Goal: Information Seeking & Learning: Understand process/instructions

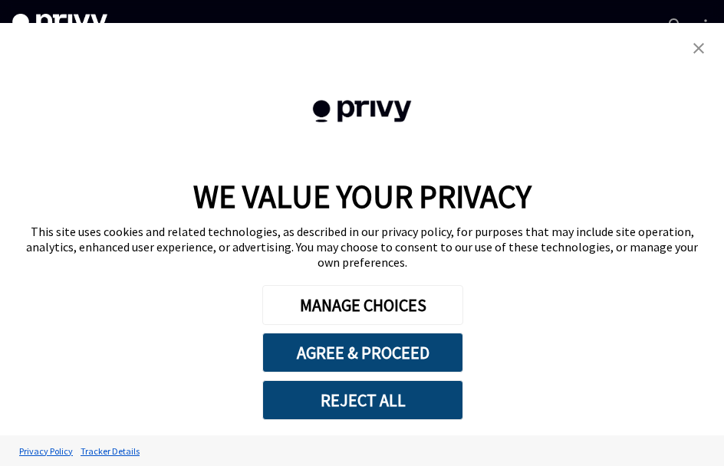
scroll to position [92, 0]
click at [690, 64] on link "close banner" at bounding box center [698, 48] width 31 height 31
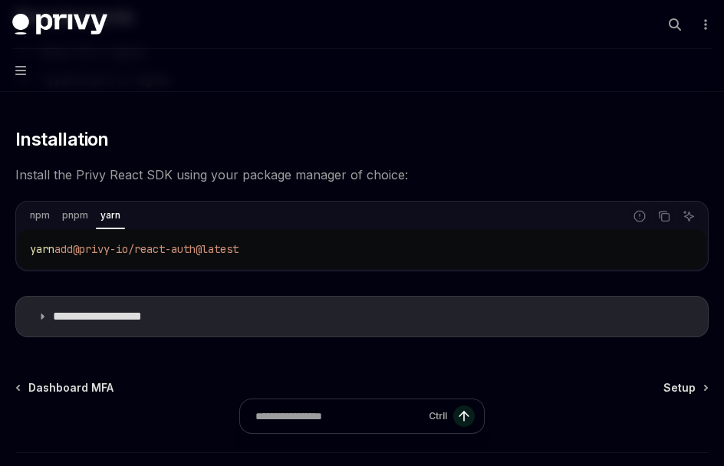
scroll to position [219, 0]
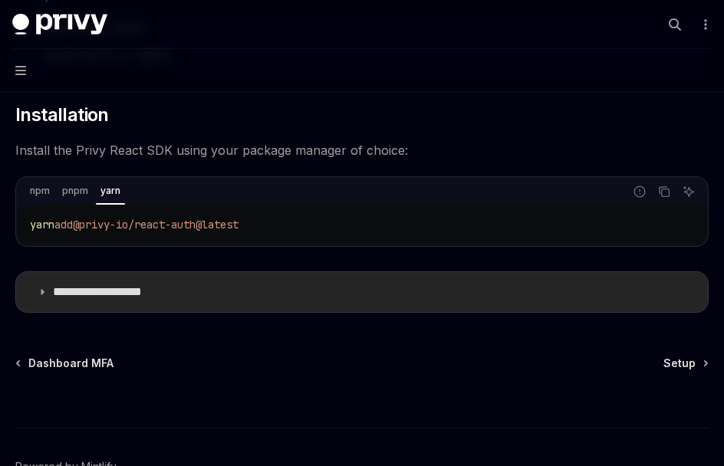
click at [82, 297] on p "**********" at bounding box center [116, 291] width 127 height 15
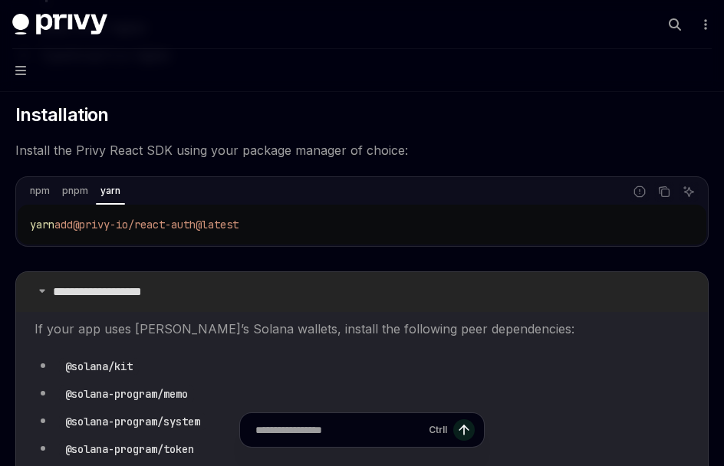
scroll to position [403, 0]
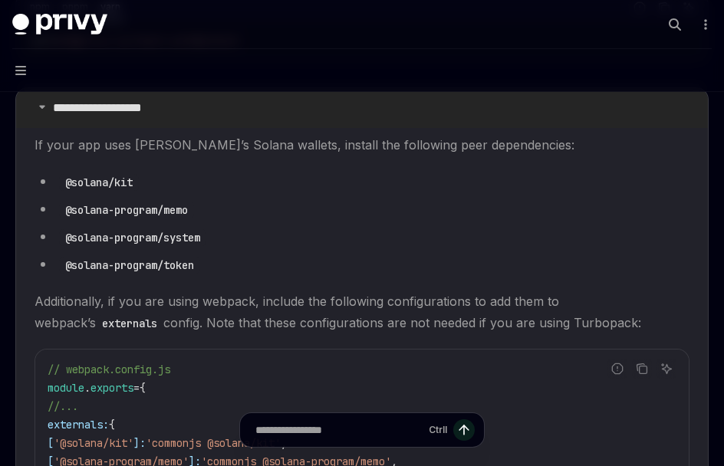
click at [122, 110] on p "**********" at bounding box center [116, 107] width 127 height 15
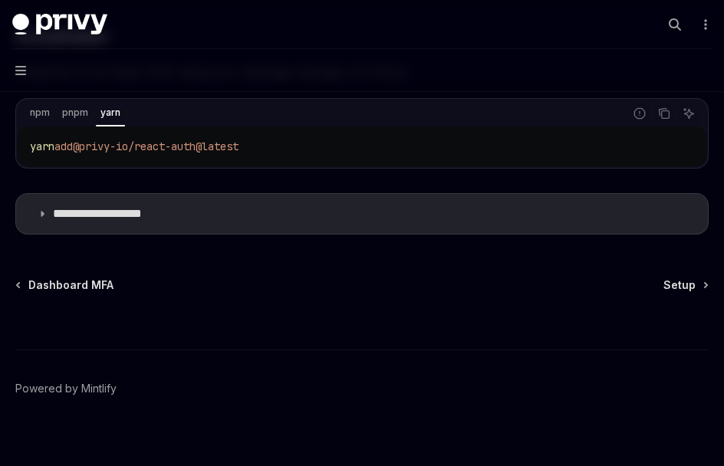
scroll to position [311, 0]
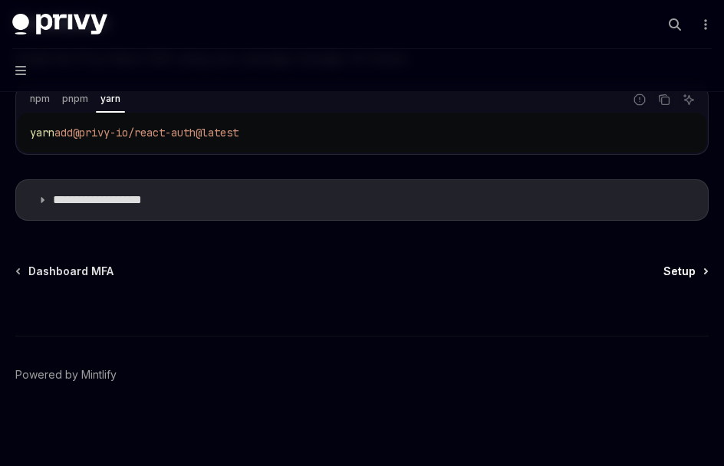
click at [682, 274] on span "Setup" at bounding box center [679, 271] width 32 height 15
type textarea "*"
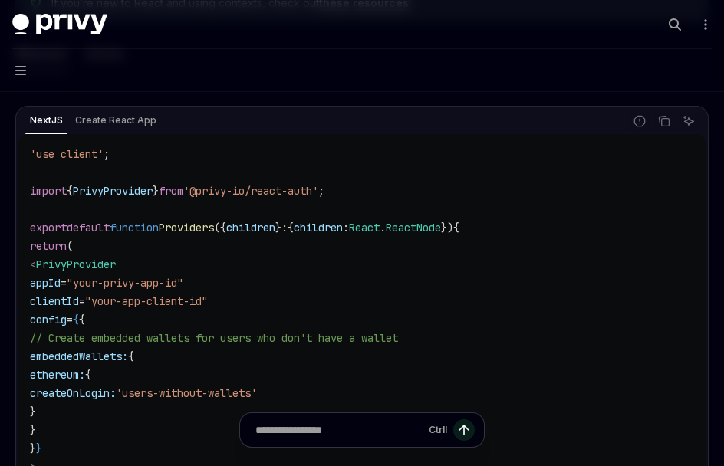
scroll to position [368, 0]
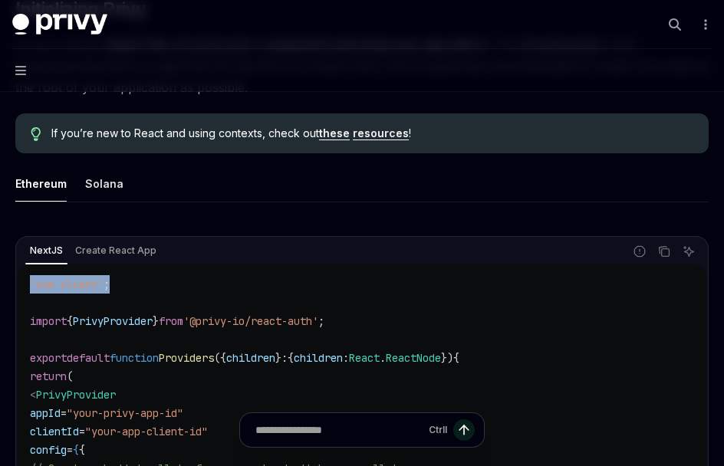
drag, startPoint x: 142, startPoint y: 284, endPoint x: 21, endPoint y: 284, distance: 121.1
copy span "'use client' ;"
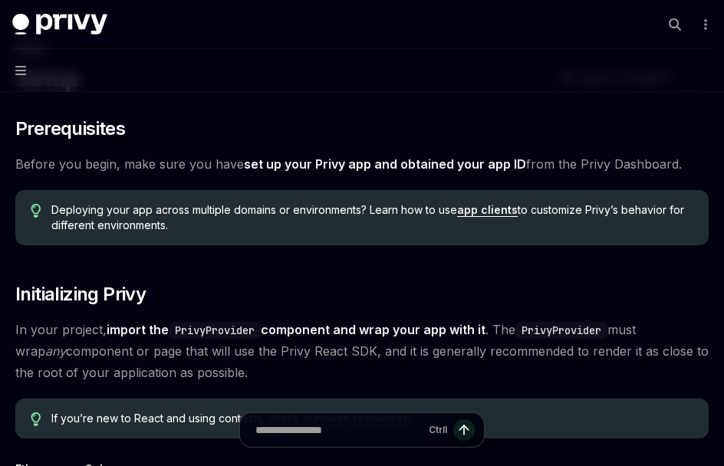
scroll to position [100, 0]
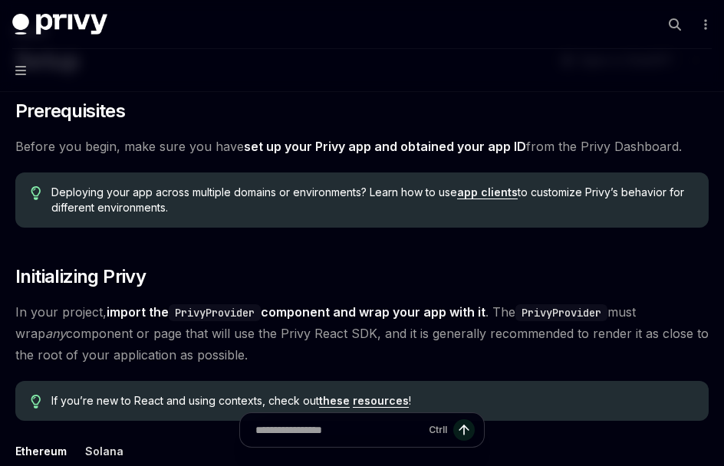
click at [280, 38] on div "Privy Docs home page Search... Ctrl K Demo Support Dashboard Dashboard Search..." at bounding box center [361, 24] width 699 height 49
